Goal: Find specific page/section: Find specific page/section

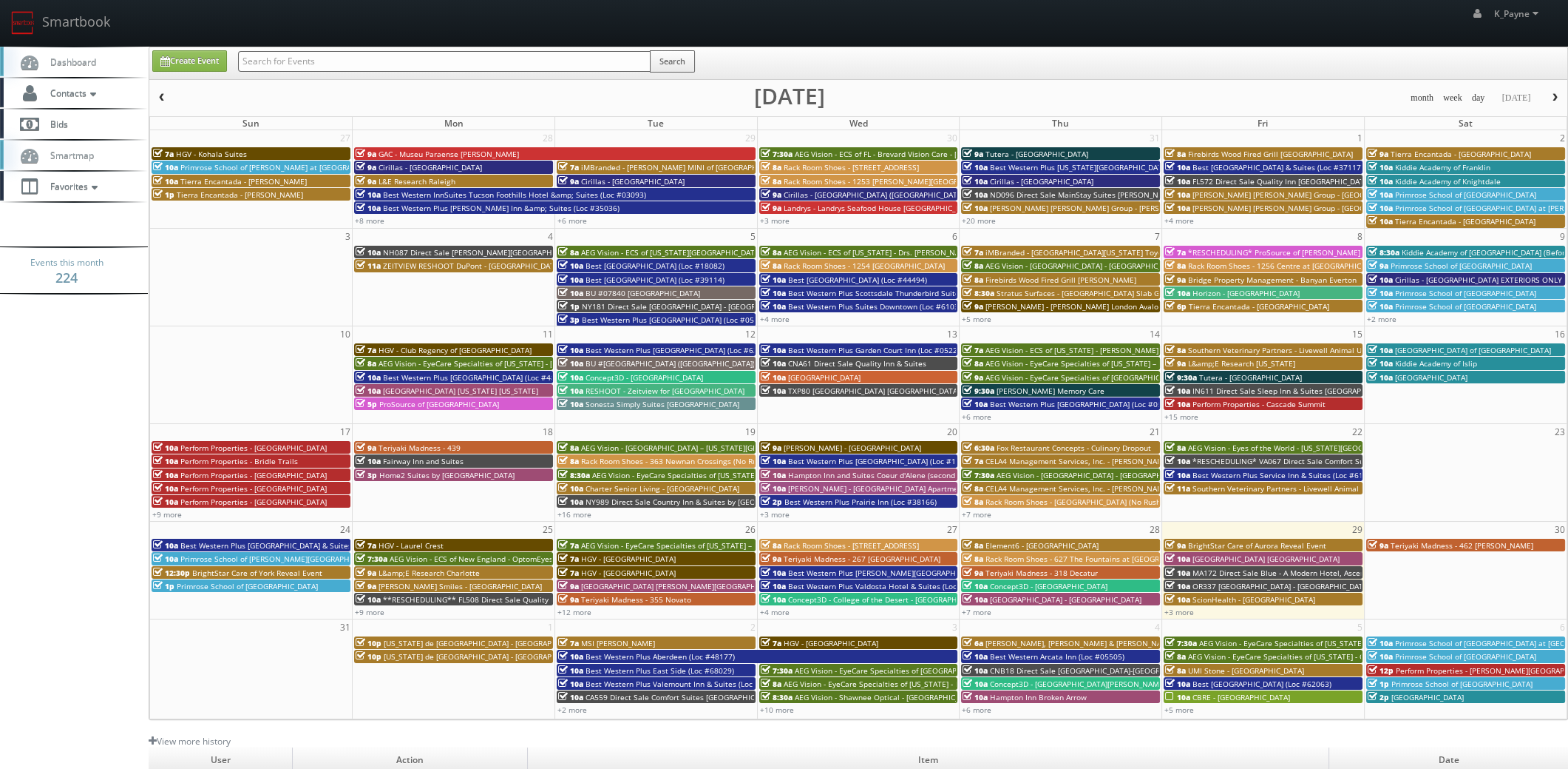
click at [412, 63] on input "text" at bounding box center [444, 61] width 412 height 21
type input "[GEOGRAPHIC_DATA]"
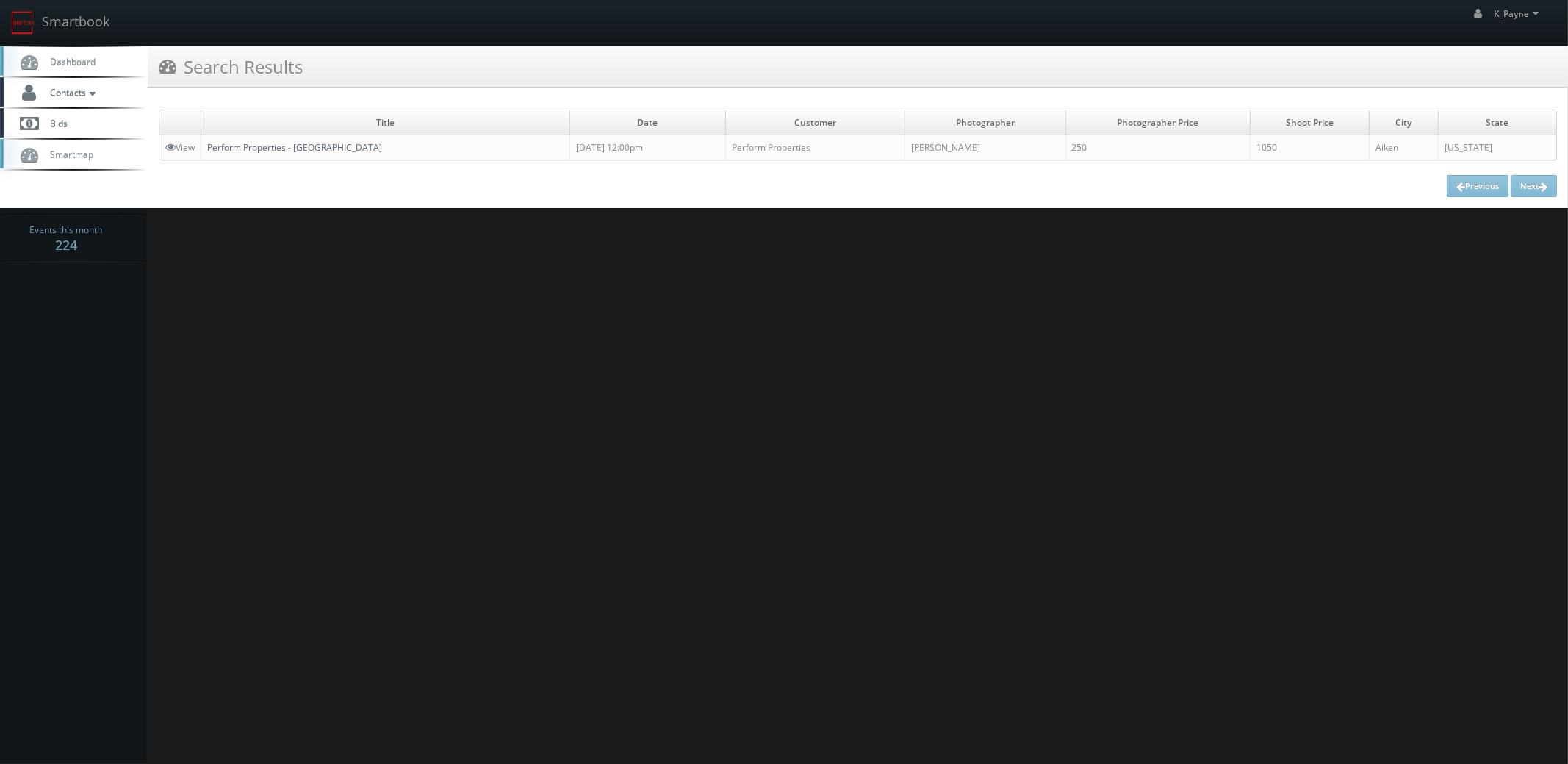
click at [378, 149] on link "Perform Properties - [GEOGRAPHIC_DATA]" at bounding box center [294, 147] width 175 height 13
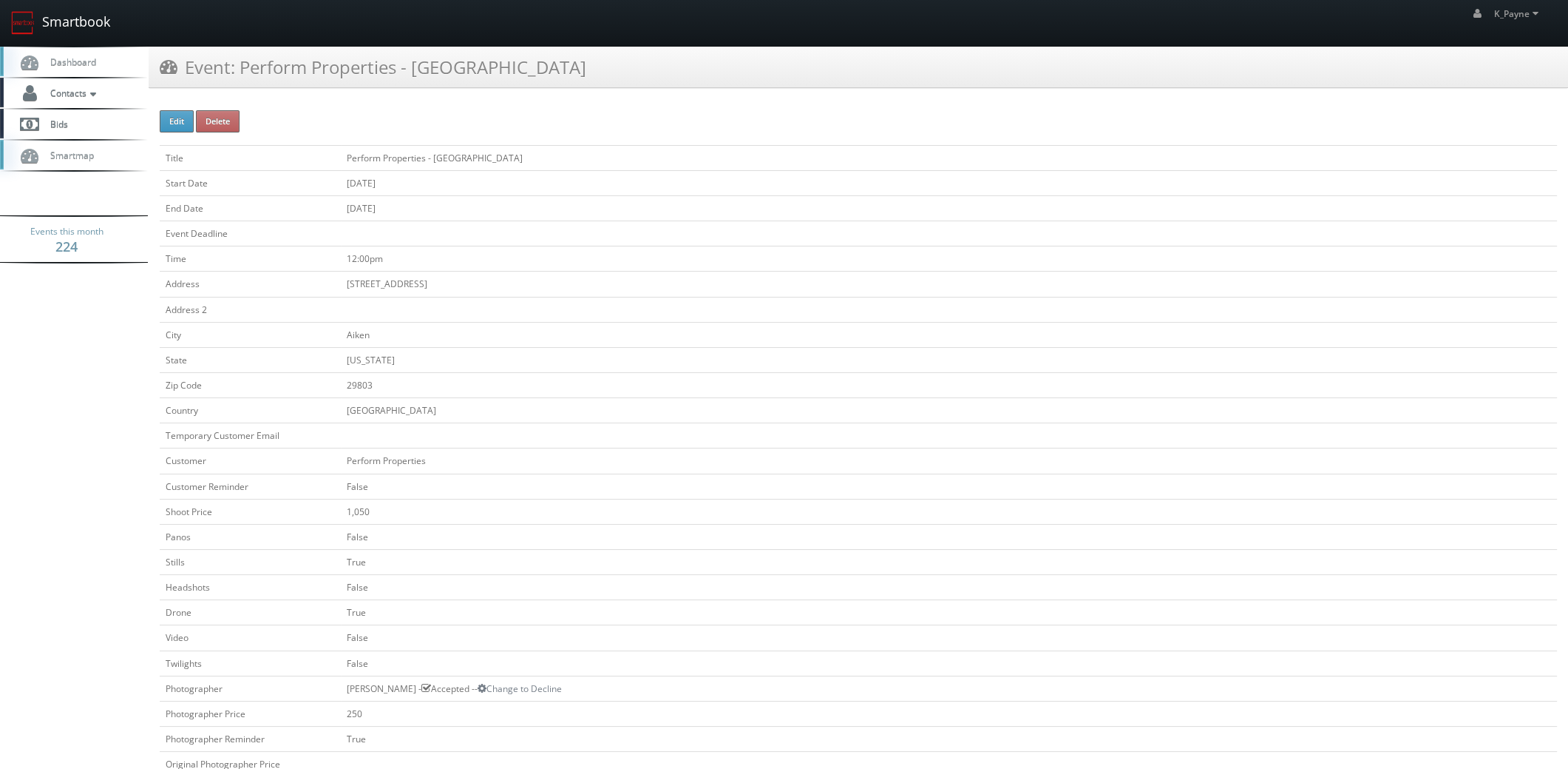
click at [56, 13] on link "Smartbook" at bounding box center [61, 23] width 121 height 46
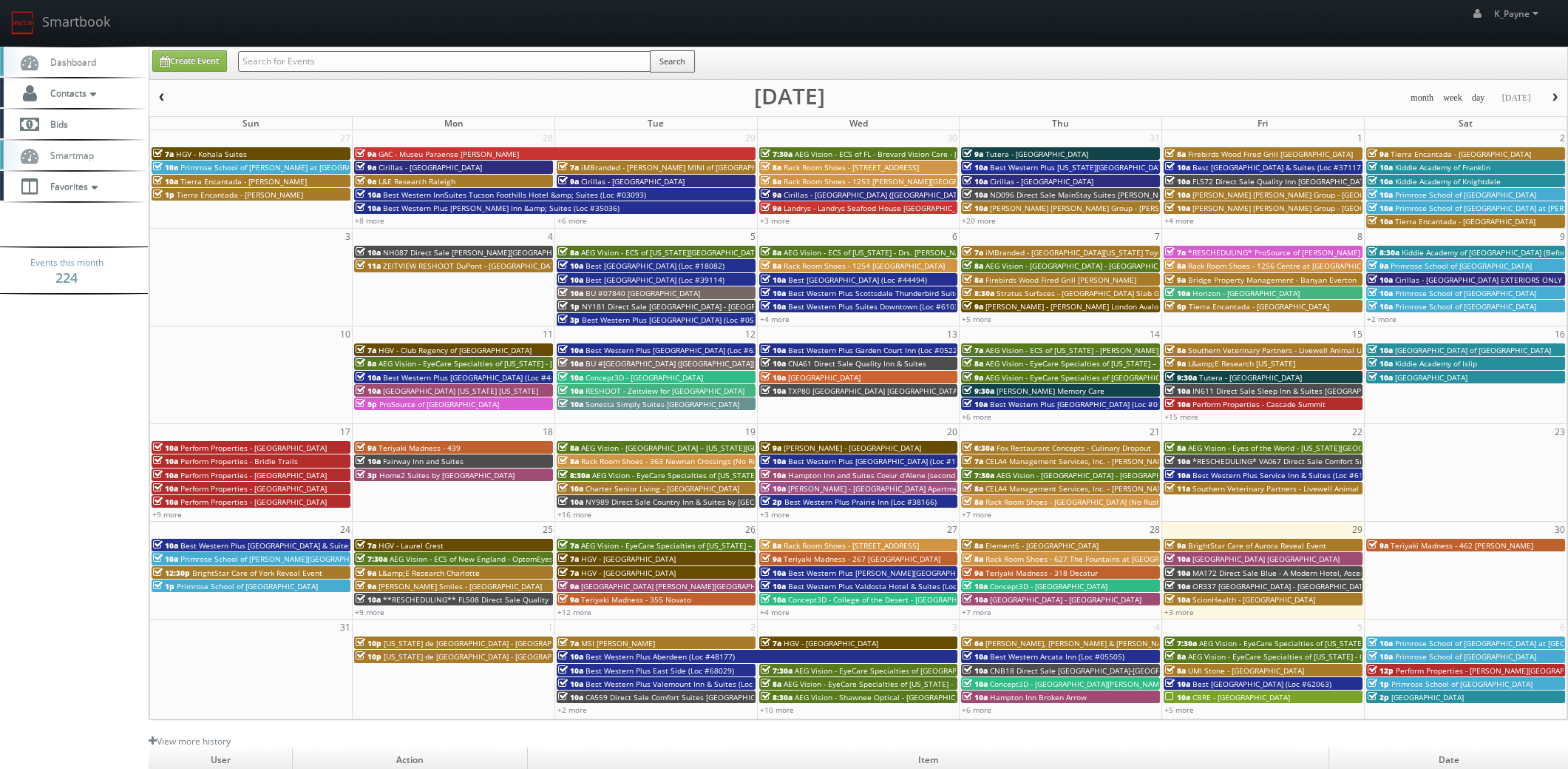
click at [358, 63] on input "text" at bounding box center [444, 61] width 412 height 21
type input "culinary"
click at [680, 66] on button "Search" at bounding box center [671, 62] width 45 height 22
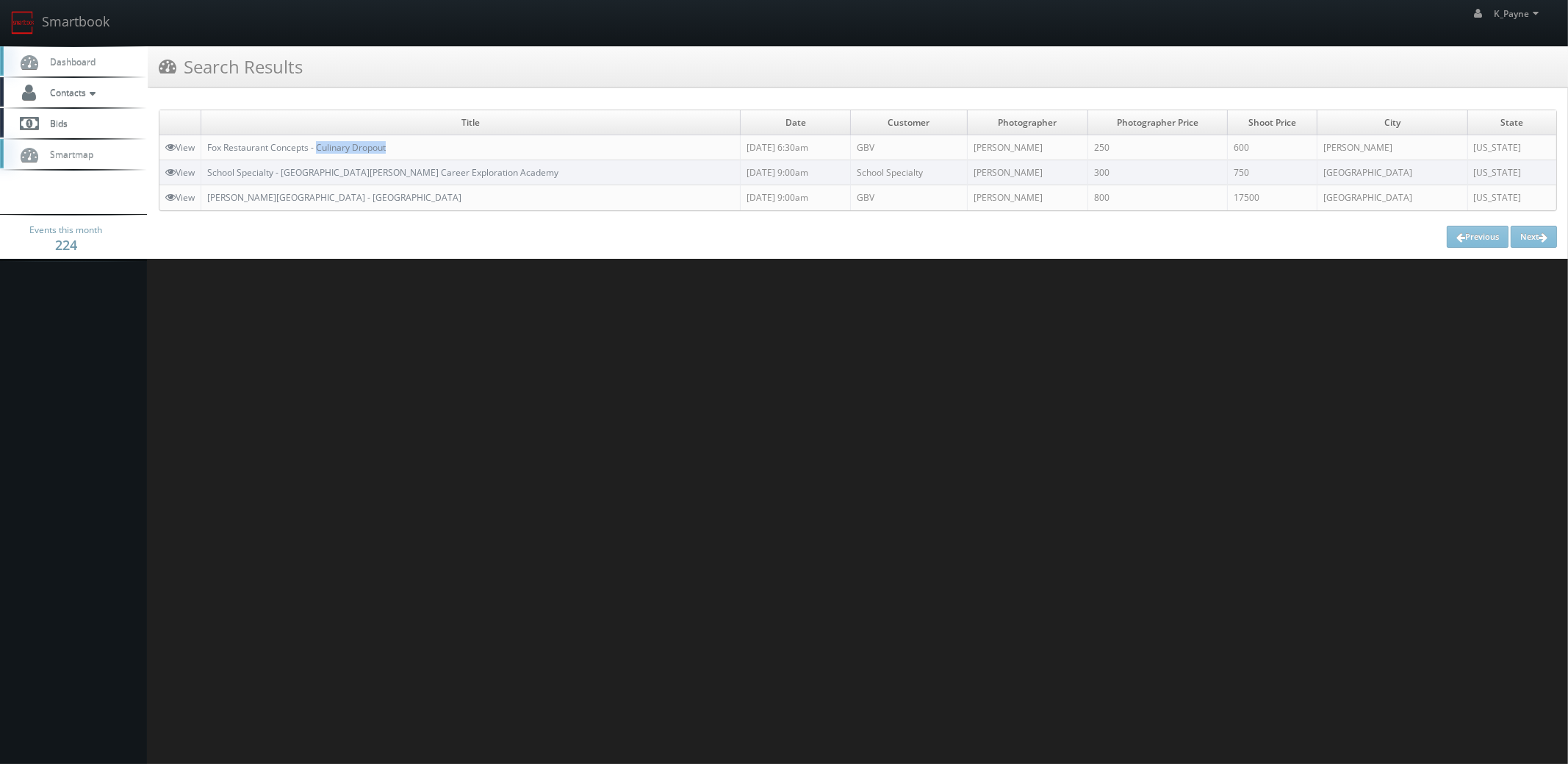
drag, startPoint x: 401, startPoint y: 146, endPoint x: 319, endPoint y: 153, distance: 82.3
click at [319, 153] on td "Fox Restaurant Concepts - Culinary Dropout" at bounding box center [471, 147] width 539 height 25
copy link "Culinary Dropout"
